Goal: Task Accomplishment & Management: Manage account settings

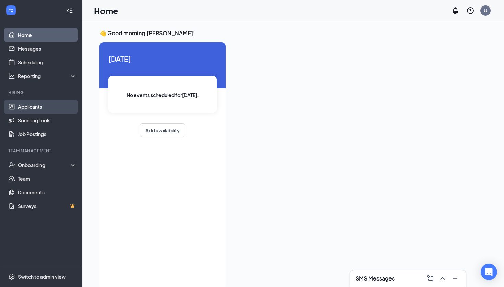
click at [30, 109] on link "Applicants" at bounding box center [47, 107] width 59 height 14
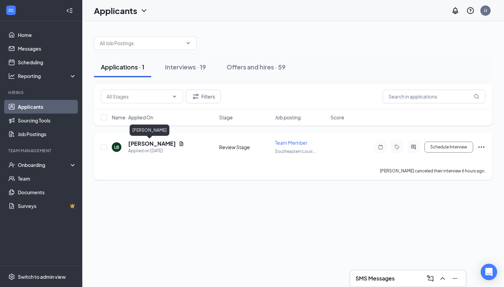
click at [147, 144] on h5 "[PERSON_NAME]" at bounding box center [152, 144] width 48 height 8
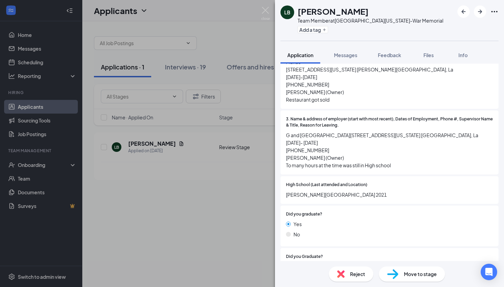
scroll to position [613, 0]
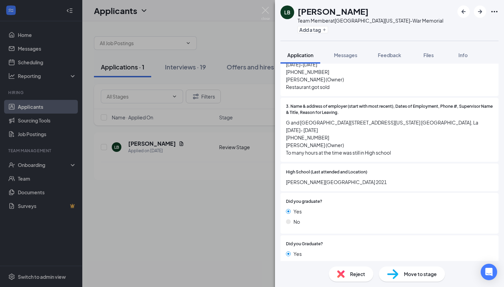
click at [116, 206] on div "LB [PERSON_NAME] Team Member at [GEOGRAPHIC_DATA][US_STATE]-War Memorial Add a …" at bounding box center [252, 143] width 504 height 287
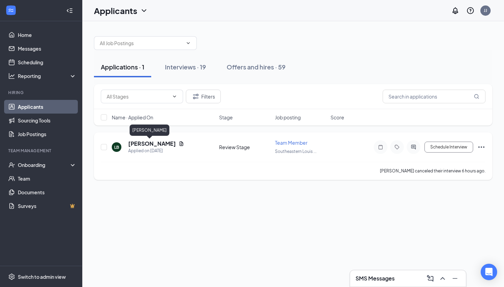
click at [145, 143] on h5 "[PERSON_NAME]" at bounding box center [152, 144] width 48 height 8
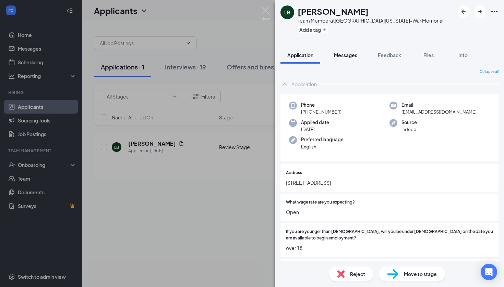
click at [248, 56] on span "Messages" at bounding box center [345, 55] width 23 height 6
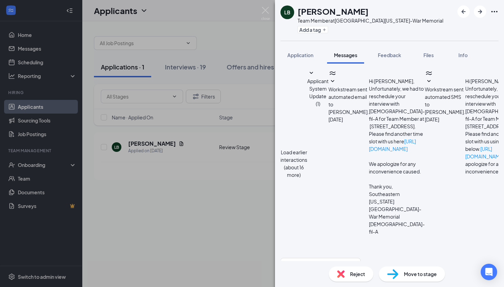
scroll to position [177, 0]
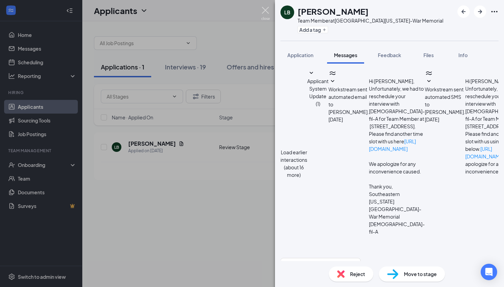
click at [248, 11] on img at bounding box center [265, 13] width 9 height 13
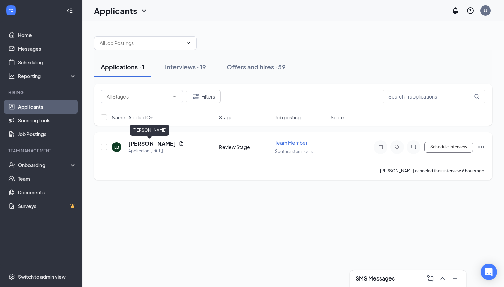
click at [148, 143] on h5 "[PERSON_NAME]" at bounding box center [152, 144] width 48 height 8
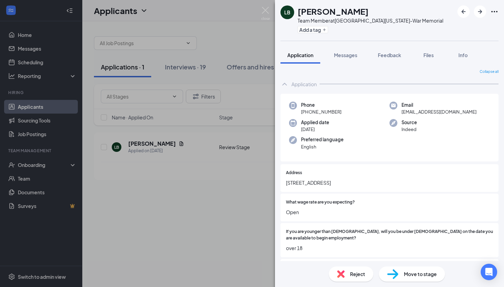
click at [248, 263] on div "Reject Move to stage" at bounding box center [389, 274] width 229 height 26
click at [248, 267] on span "Reject" at bounding box center [357, 275] width 15 height 8
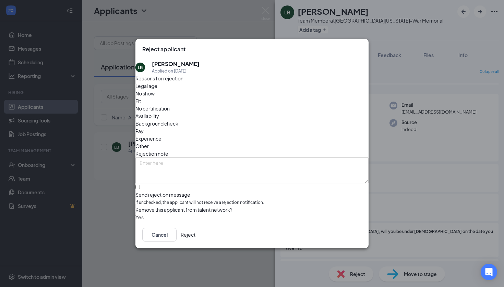
click at [195, 235] on button "Reject" at bounding box center [188, 235] width 15 height 14
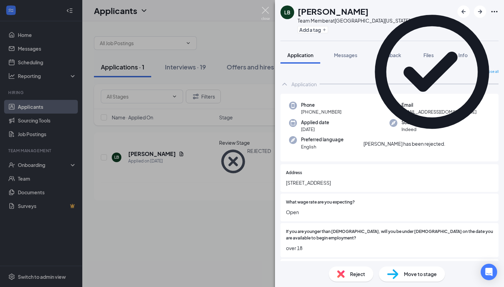
click at [248, 14] on img at bounding box center [265, 13] width 9 height 13
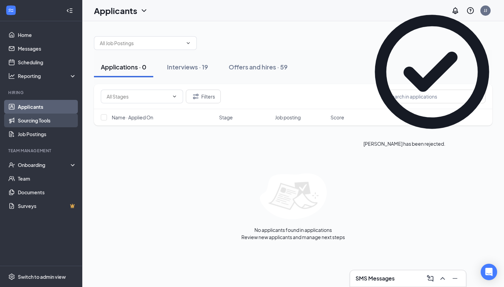
click at [41, 123] on link "Sourcing Tools" at bounding box center [47, 121] width 59 height 14
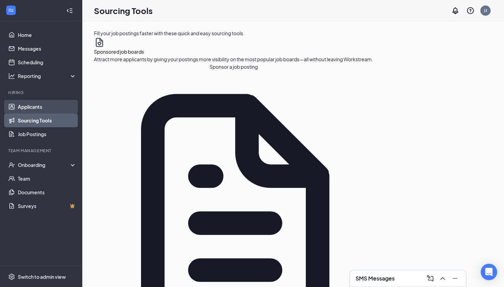
click at [50, 107] on link "Applicants" at bounding box center [47, 107] width 59 height 14
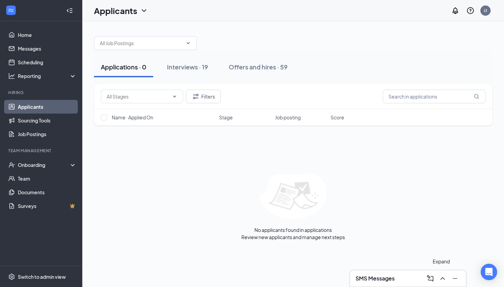
click at [248, 267] on icon "ChevronUp" at bounding box center [442, 279] width 8 height 8
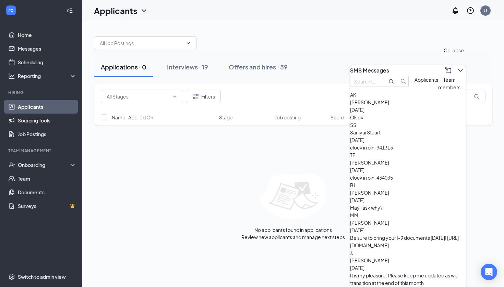
click at [248, 66] on icon "ChevronDown" at bounding box center [460, 70] width 8 height 8
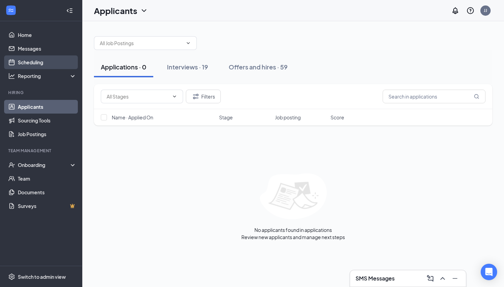
click at [45, 61] on link "Scheduling" at bounding box center [47, 62] width 59 height 14
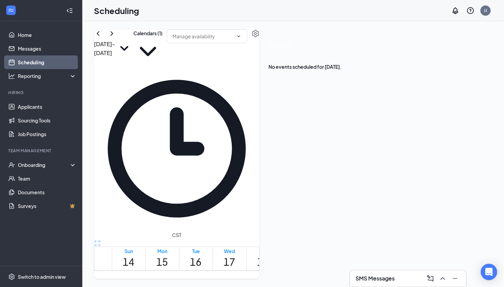
scroll to position [621, 0]
click at [116, 38] on icon "ChevronRight" at bounding box center [112, 33] width 8 height 8
click at [113, 36] on icon "ChevronRight" at bounding box center [111, 33] width 3 height 4
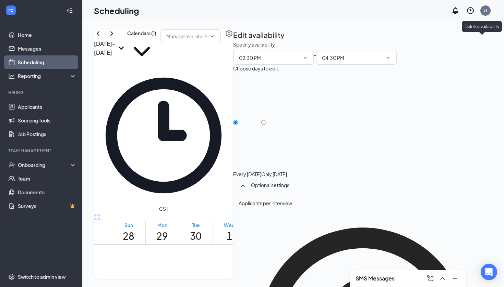
click at [233, 41] on icon "TrashOutline" at bounding box center [233, 41] width 0 height 0
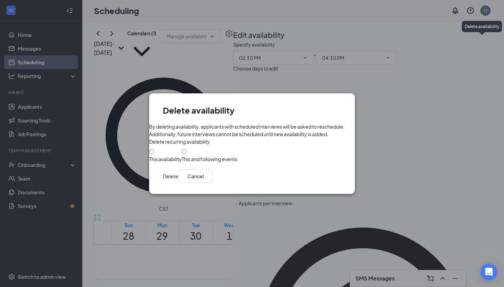
click at [182, 154] on input "This and following events" at bounding box center [184, 151] width 5 height 5
radio input "true"
click at [178, 183] on button "Delete" at bounding box center [170, 177] width 15 height 14
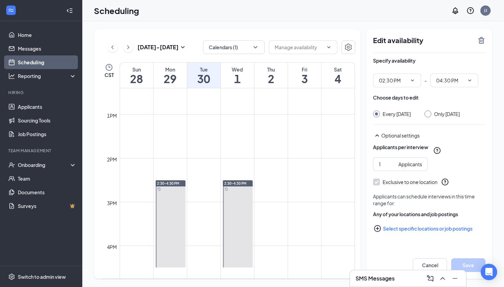
scroll to position [551, 0]
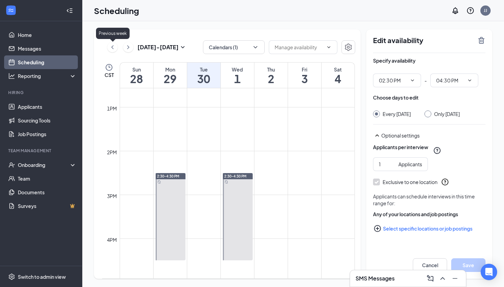
click at [113, 47] on icon "ChevronLeft" at bounding box center [112, 47] width 7 height 8
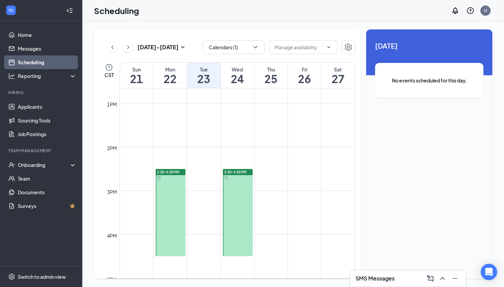
scroll to position [563, 0]
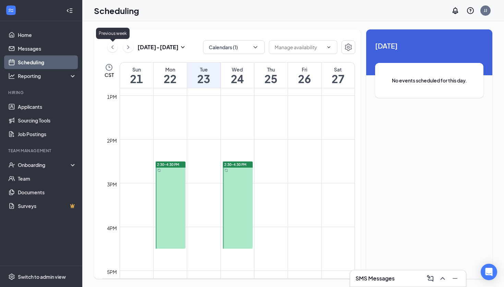
click at [111, 50] on icon "ChevronLeft" at bounding box center [112, 47] width 7 height 8
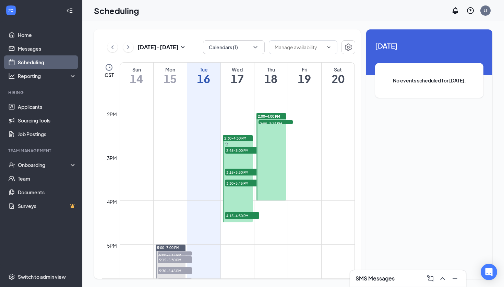
scroll to position [729, 0]
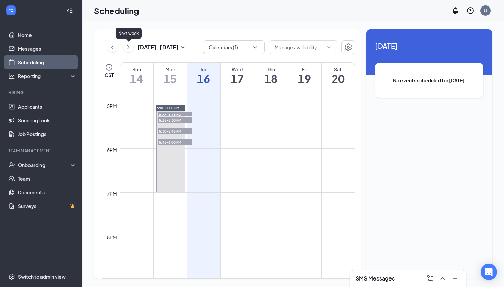
click at [131, 51] on icon "ChevronRight" at bounding box center [128, 47] width 7 height 8
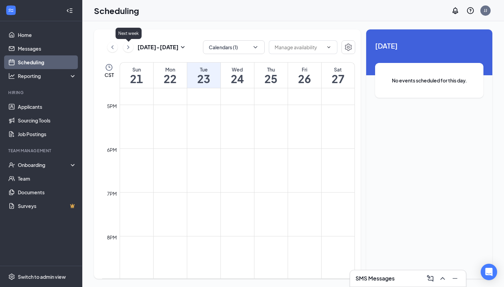
scroll to position [337, 0]
click at [131, 51] on icon "ChevronRight" at bounding box center [128, 47] width 7 height 8
click at [114, 47] on icon "ChevronLeft" at bounding box center [112, 47] width 7 height 8
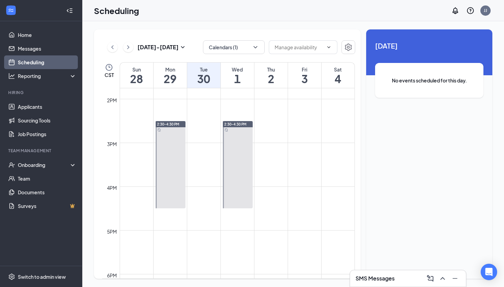
scroll to position [640, 0]
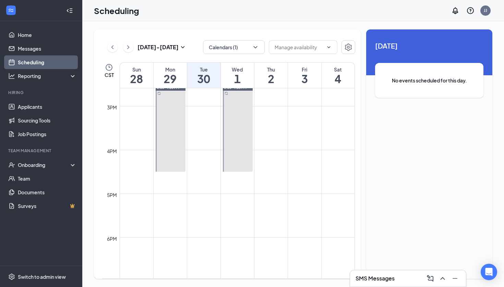
click at [176, 131] on div at bounding box center [171, 128] width 30 height 87
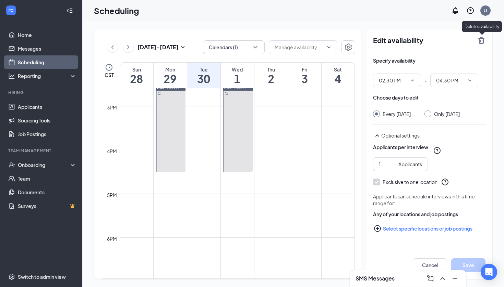
click at [479, 42] on icon "TrashOutline" at bounding box center [481, 40] width 6 height 7
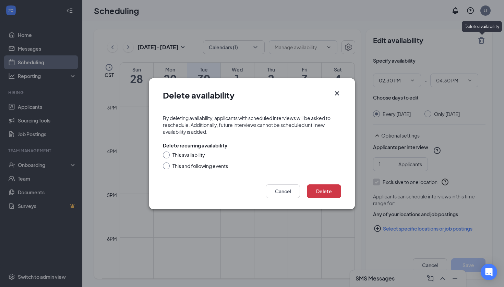
click at [165, 164] on input "This and following events" at bounding box center [165, 165] width 5 height 5
radio input "true"
click at [318, 192] on button "Delete" at bounding box center [324, 192] width 34 height 14
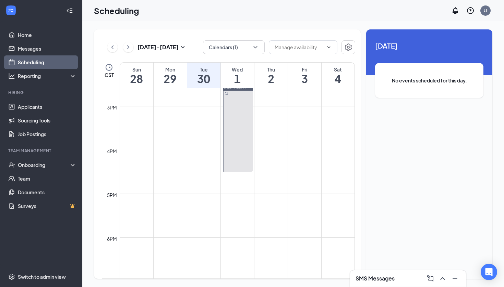
click at [248, 159] on div at bounding box center [238, 128] width 30 height 87
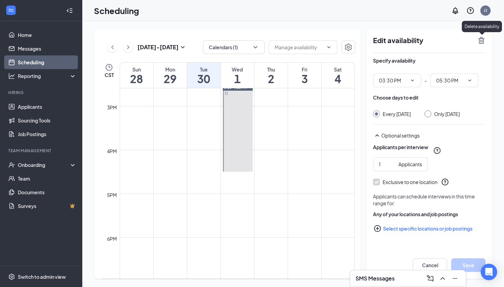
click at [482, 40] on icon "TrashOutline" at bounding box center [481, 40] width 6 height 7
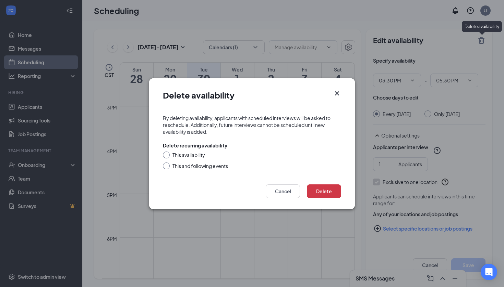
click at [166, 167] on input "This and following events" at bounding box center [165, 165] width 5 height 5
radio input "true"
click at [325, 188] on button "Delete" at bounding box center [324, 192] width 34 height 14
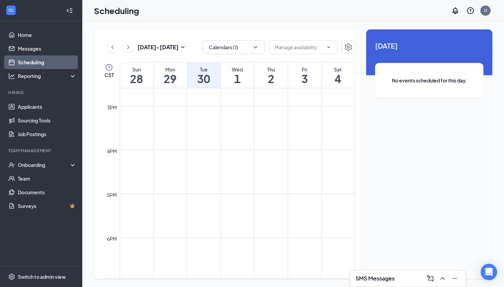
click at [117, 47] on button at bounding box center [112, 47] width 10 height 10
click at [116, 47] on button at bounding box center [112, 47] width 10 height 10
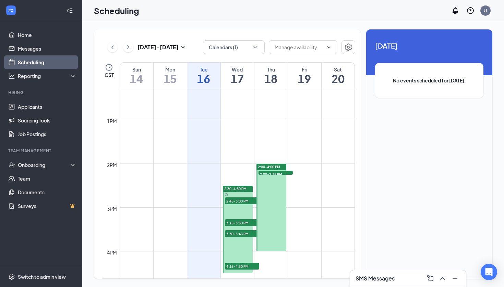
scroll to position [481, 0]
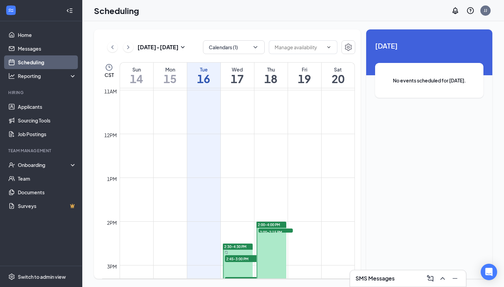
click at [122, 44] on div "Sep 14 - Sep 20" at bounding box center [146, 47] width 79 height 14
click at [127, 46] on icon "ChevronRight" at bounding box center [128, 47] width 2 height 4
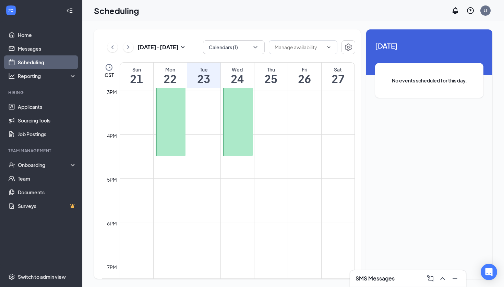
scroll to position [599, 0]
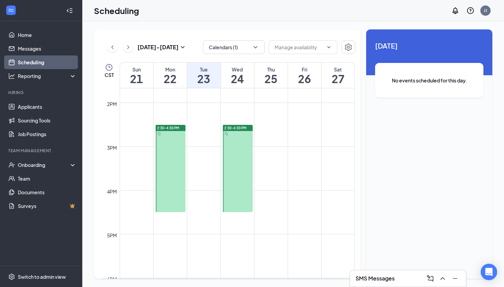
click at [129, 49] on icon "ChevronRight" at bounding box center [128, 47] width 7 height 8
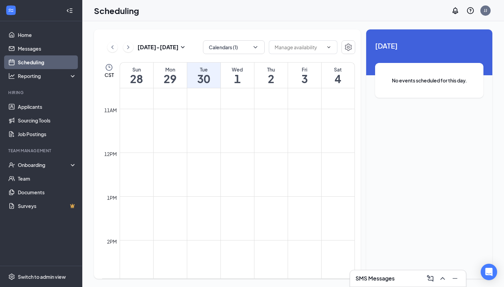
click at [129, 48] on icon "ChevronRight" at bounding box center [128, 47] width 7 height 8
click at [38, 62] on link "Scheduling" at bounding box center [47, 62] width 59 height 14
click at [116, 47] on button at bounding box center [112, 47] width 10 height 10
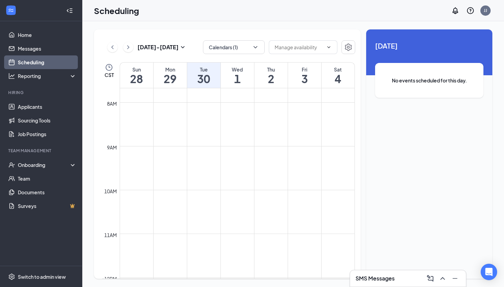
click at [116, 47] on button at bounding box center [112, 47] width 10 height 10
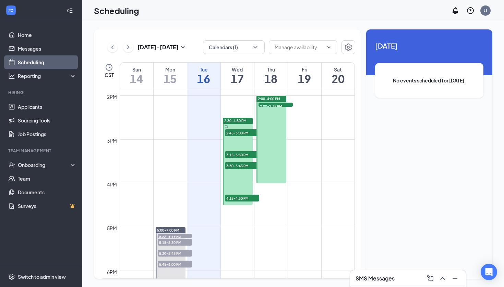
scroll to position [559, 0]
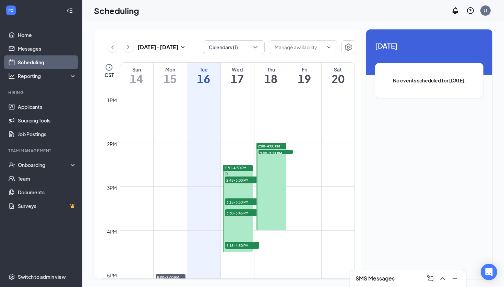
click at [241, 179] on span "2:45-3:00 PM" at bounding box center [242, 180] width 34 height 7
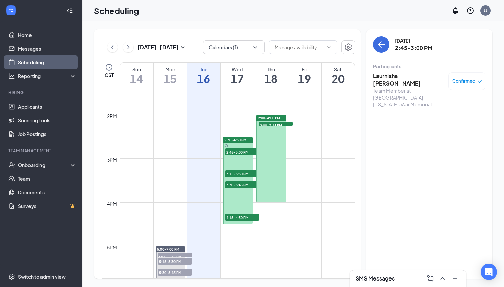
scroll to position [597, 0]
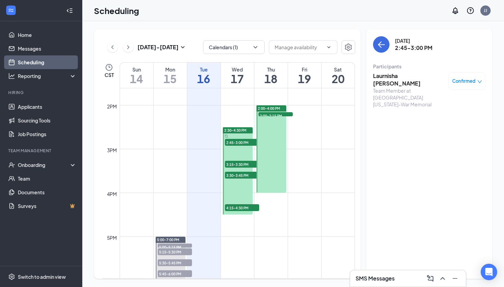
click at [239, 167] on span "3:15-3:30 PM" at bounding box center [242, 164] width 34 height 7
click at [241, 176] on span "3:30-3:45 PM" at bounding box center [242, 175] width 34 height 7
click at [243, 208] on span "4:15-4:30 PM" at bounding box center [242, 207] width 34 height 7
click at [277, 115] on span "2:00-2:15 PM" at bounding box center [275, 115] width 34 height 7
